Goal: Check status: Check status

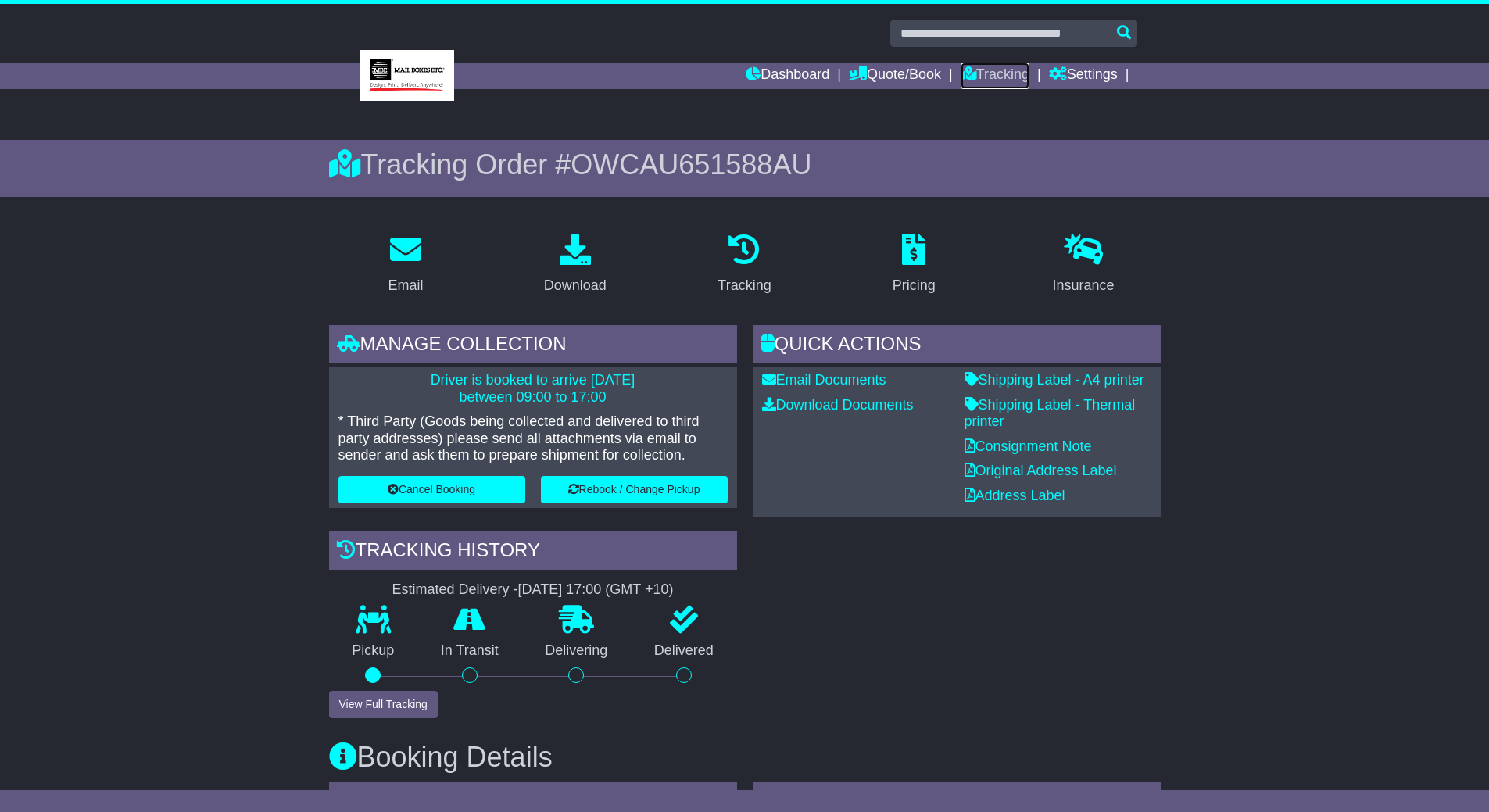
click at [1007, 70] on link "Tracking" at bounding box center [995, 75] width 69 height 26
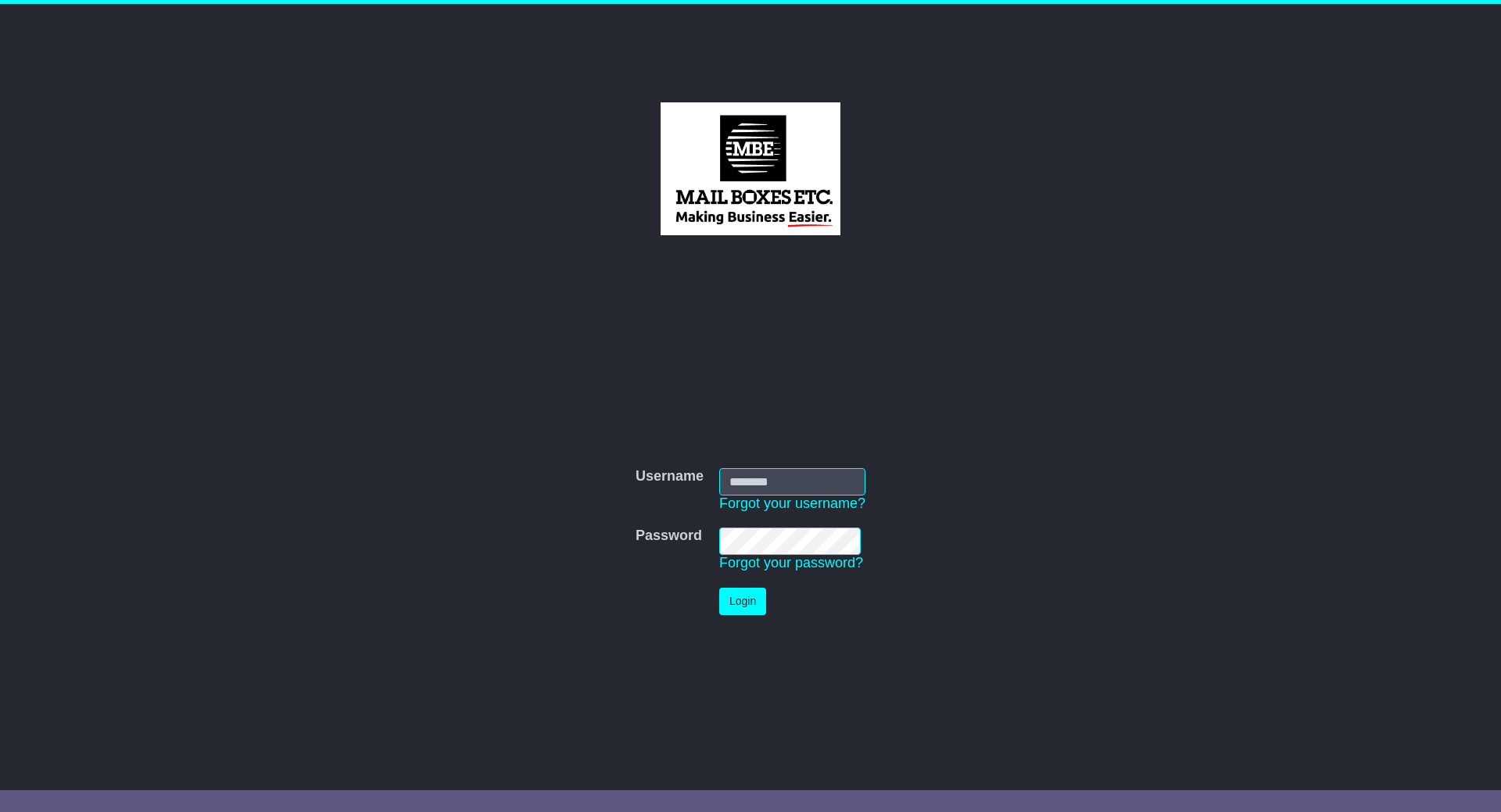
type input "**********"
click at [735, 599] on button "Login" at bounding box center [742, 601] width 47 height 27
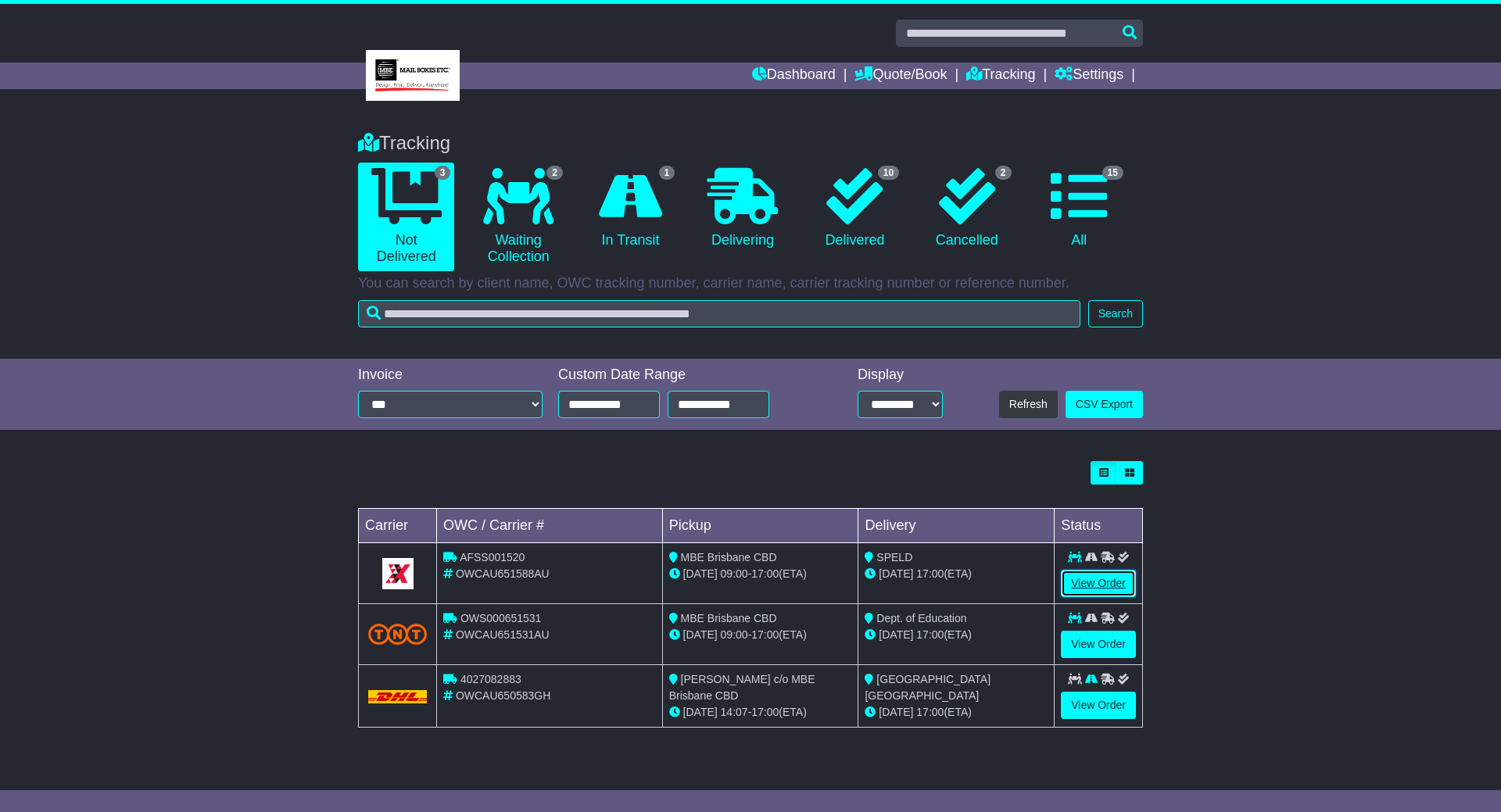
click at [1096, 577] on link "View Order" at bounding box center [1098, 583] width 75 height 27
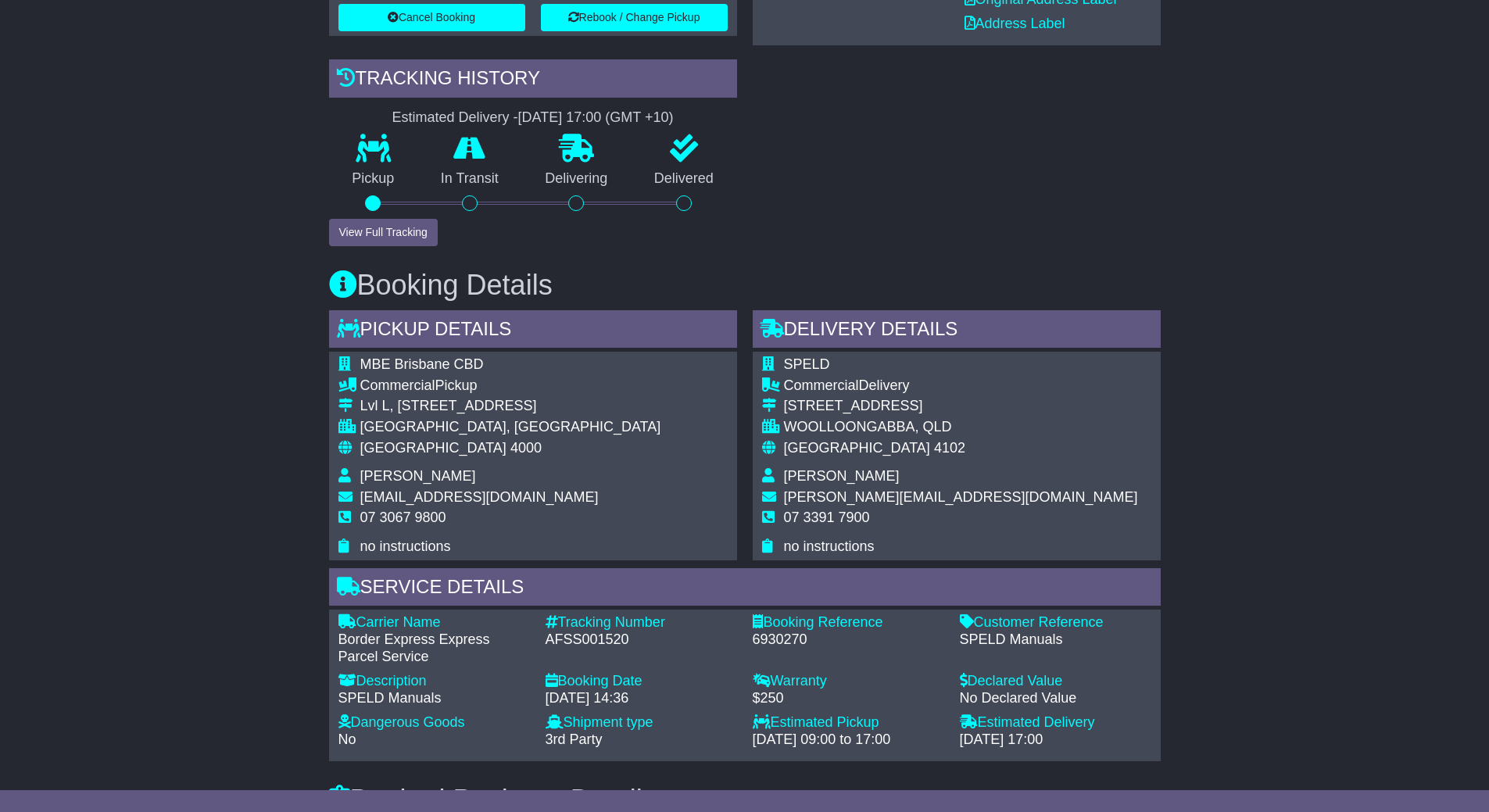
scroll to position [547, 0]
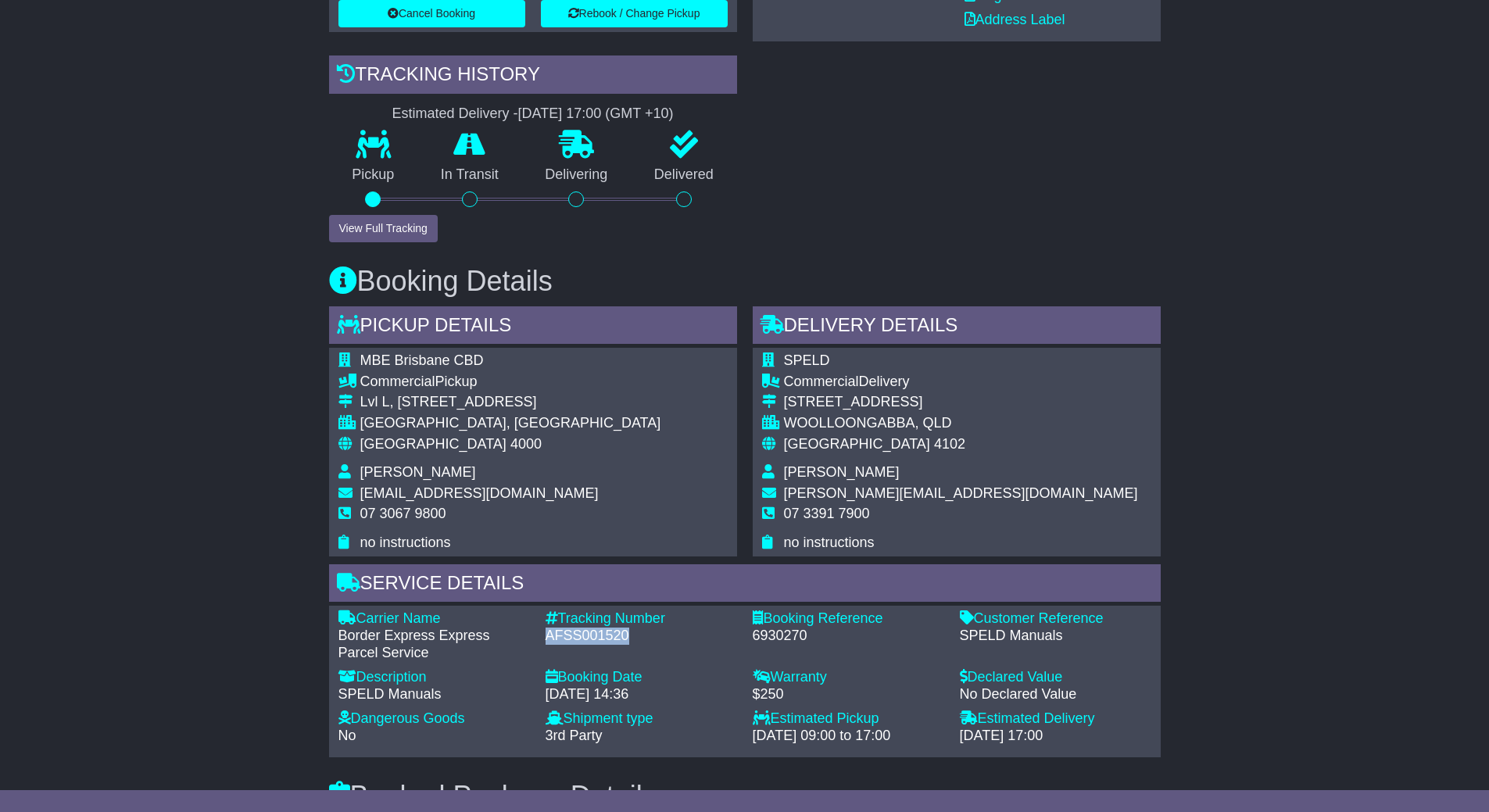
drag, startPoint x: 637, startPoint y: 616, endPoint x: 548, endPoint y: 624, distance: 89.4
click at [548, 627] on div "AFSS001520" at bounding box center [641, 636] width 191 height 18
copy div "AFSS001520"
